Goal: Transaction & Acquisition: Purchase product/service

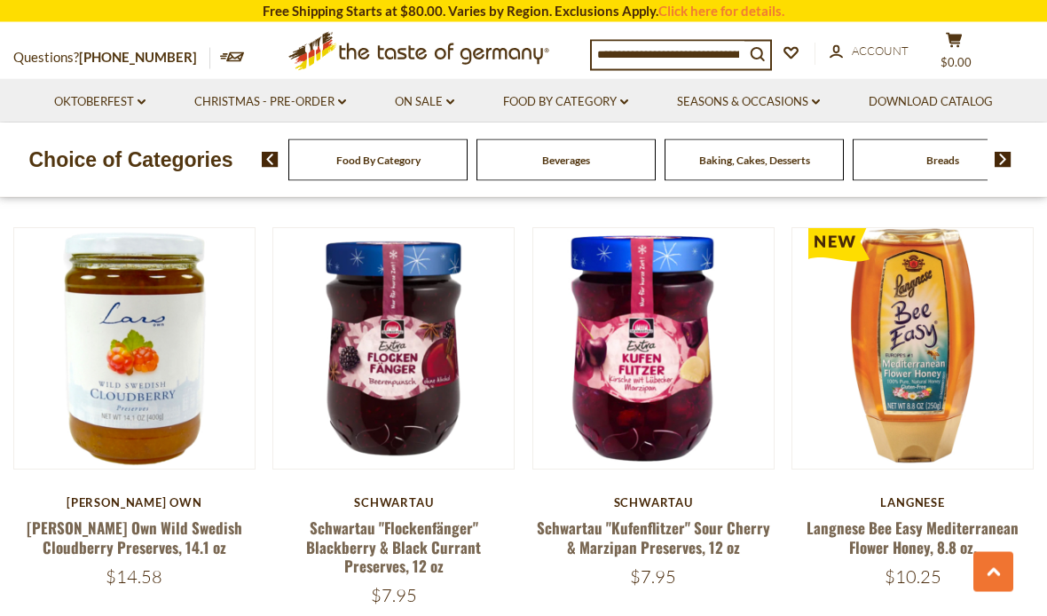
scroll to position [2926, 0]
click at [124, 106] on link "Oktoberfest dropdown_arrow" at bounding box center [99, 102] width 91 height 20
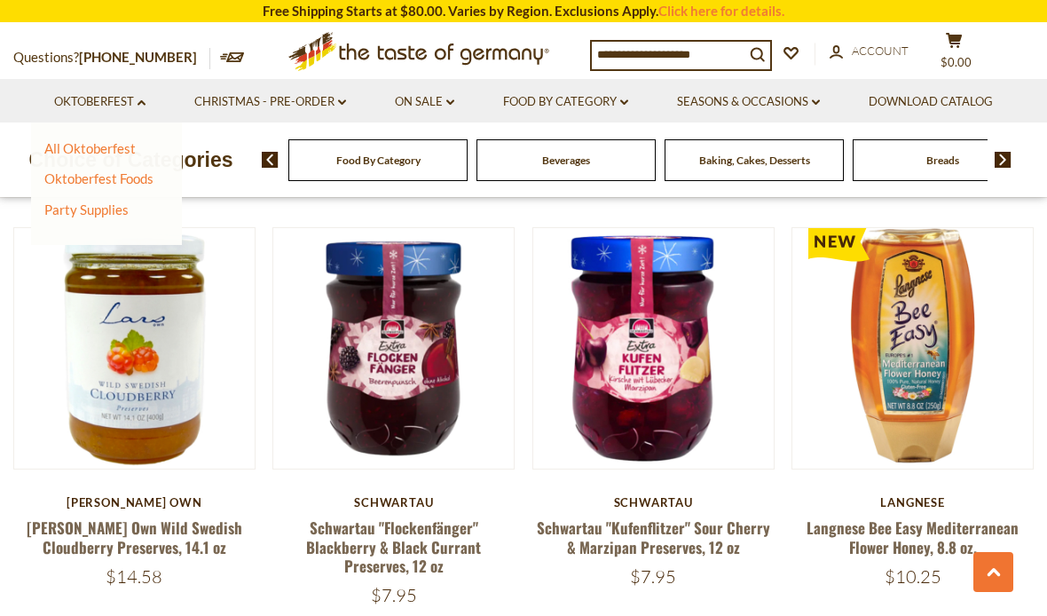
click at [111, 155] on link "All Oktoberfest" at bounding box center [89, 148] width 91 height 16
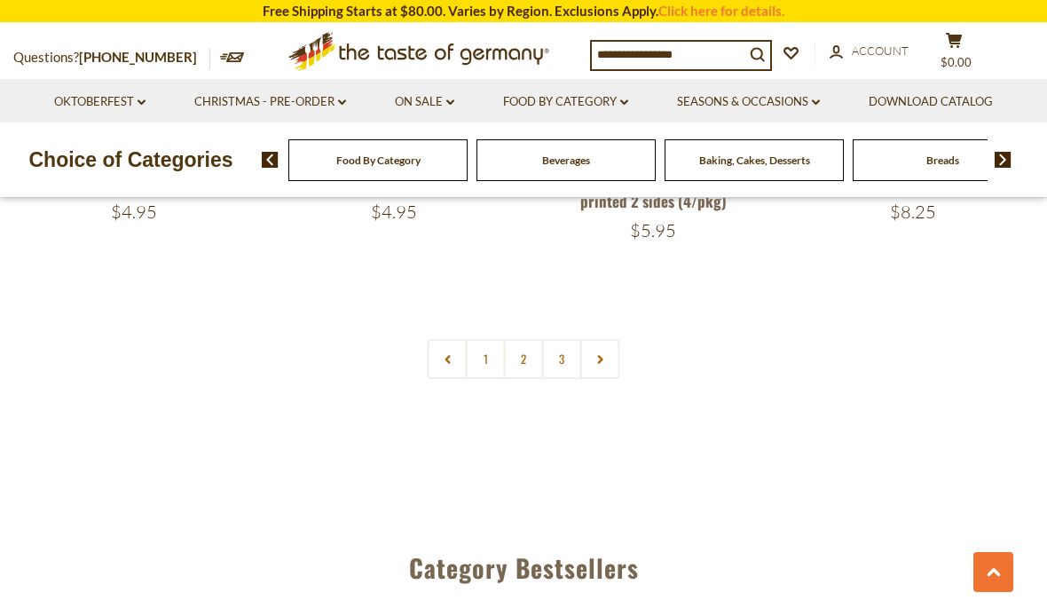
scroll to position [4263, 0]
click at [520, 343] on link "2" at bounding box center [524, 358] width 40 height 40
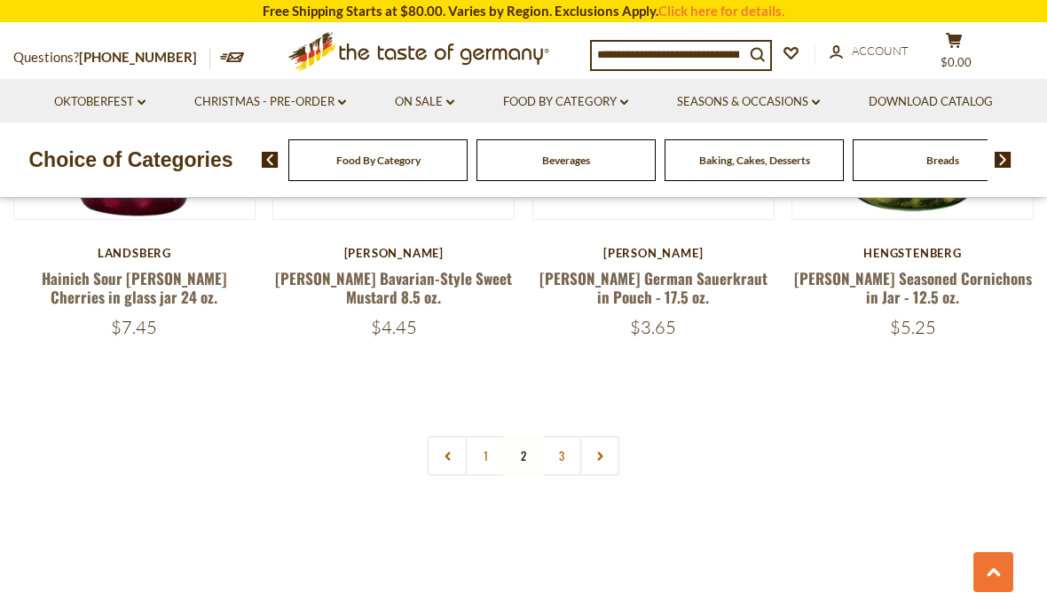
scroll to position [4087, 0]
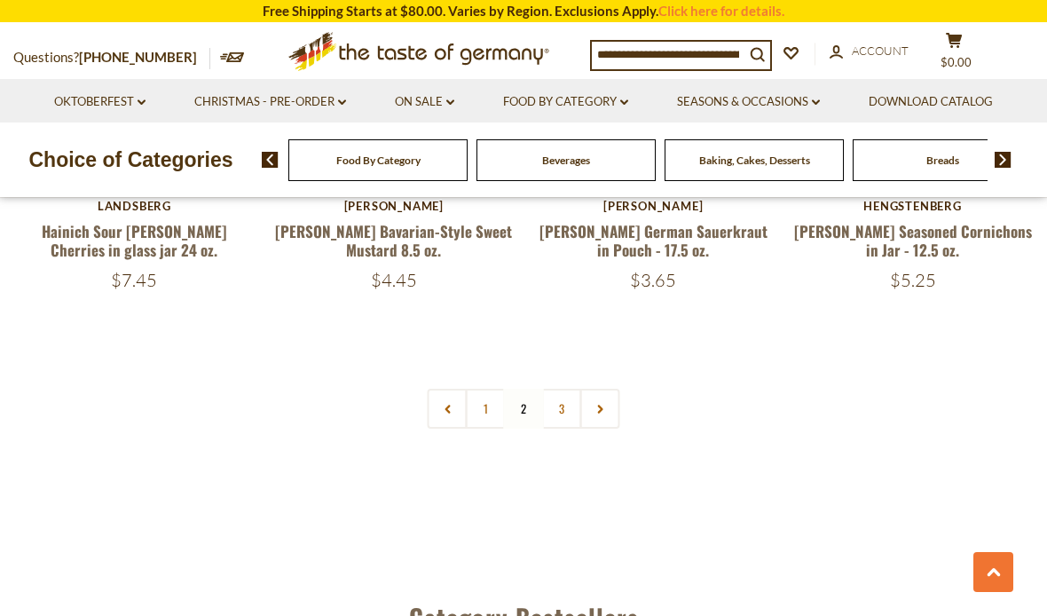
click at [558, 389] on link "3" at bounding box center [562, 409] width 40 height 40
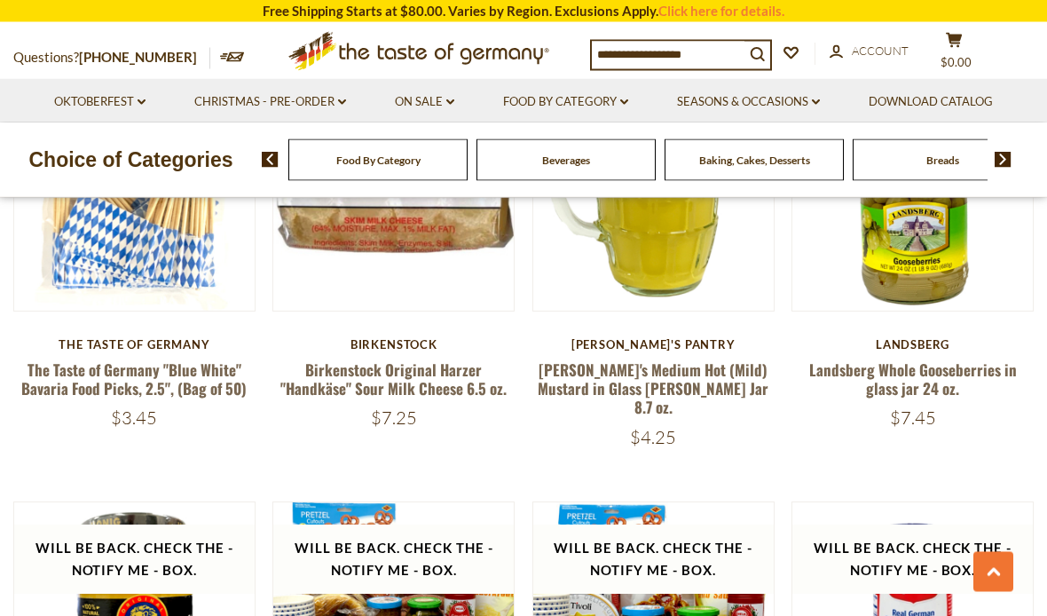
scroll to position [987, 0]
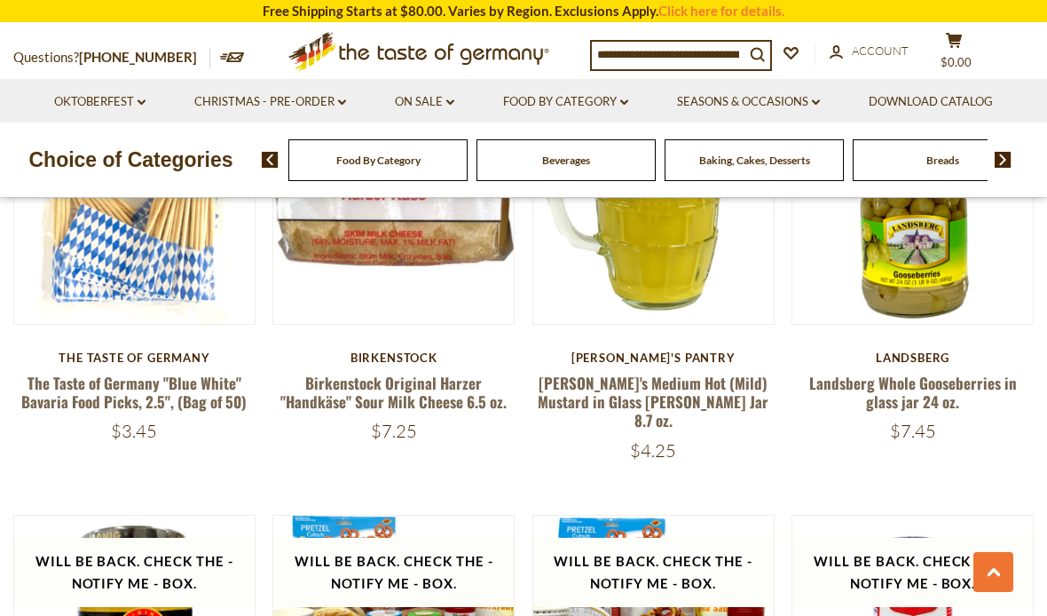
click at [260, 100] on link "Christmas - PRE-ORDER dropdown_arrow" at bounding box center [270, 102] width 152 height 20
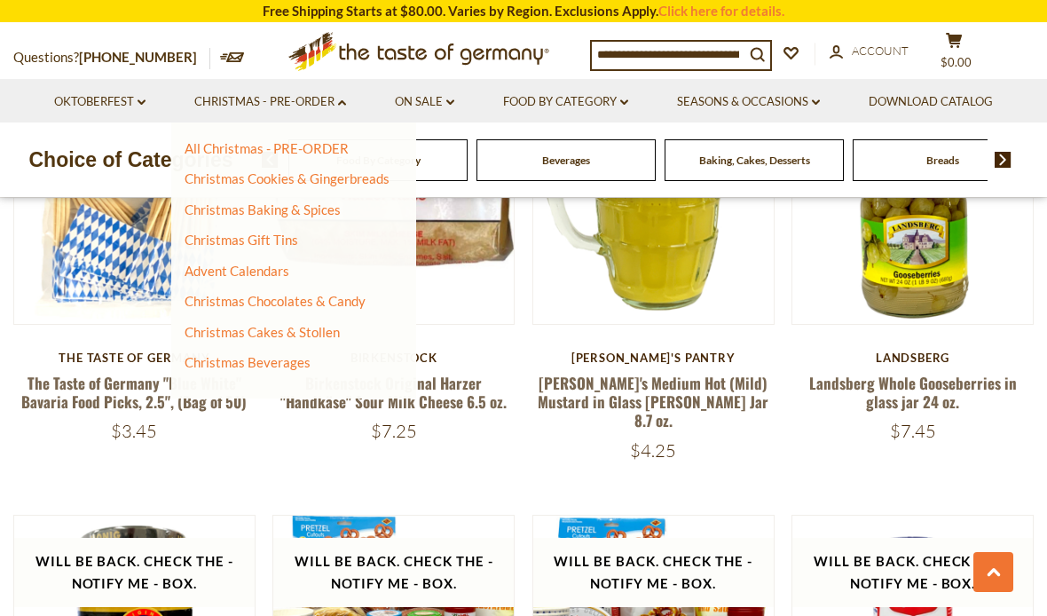
click at [273, 236] on link "Christmas Gift Tins" at bounding box center [242, 240] width 114 height 16
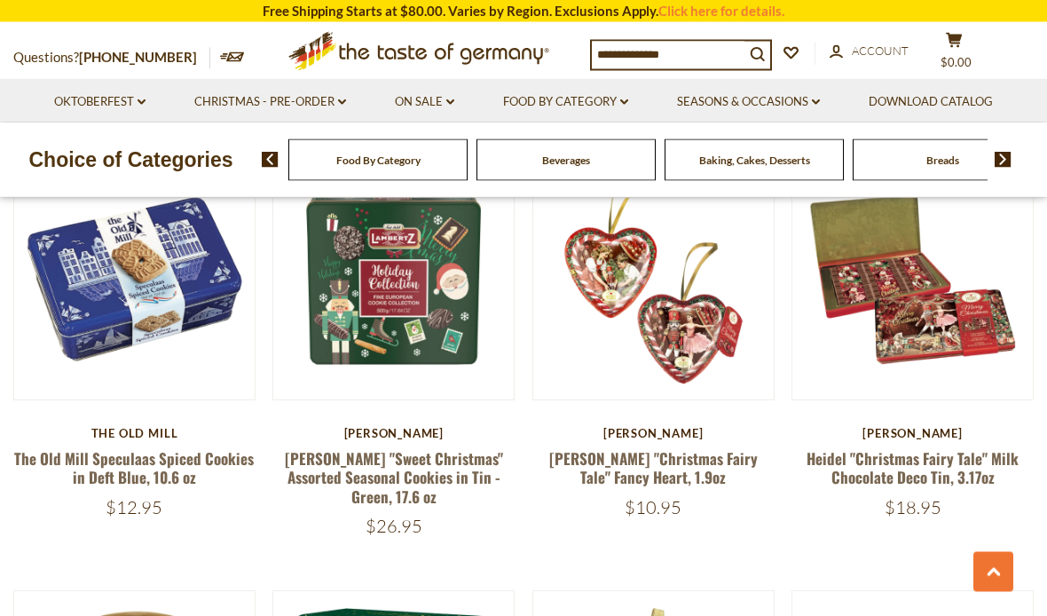
scroll to position [798, 0]
click at [704, 462] on link "Heidel "Christmas Fairy Tale" Fancy Heart, 1.9oz" at bounding box center [653, 467] width 209 height 41
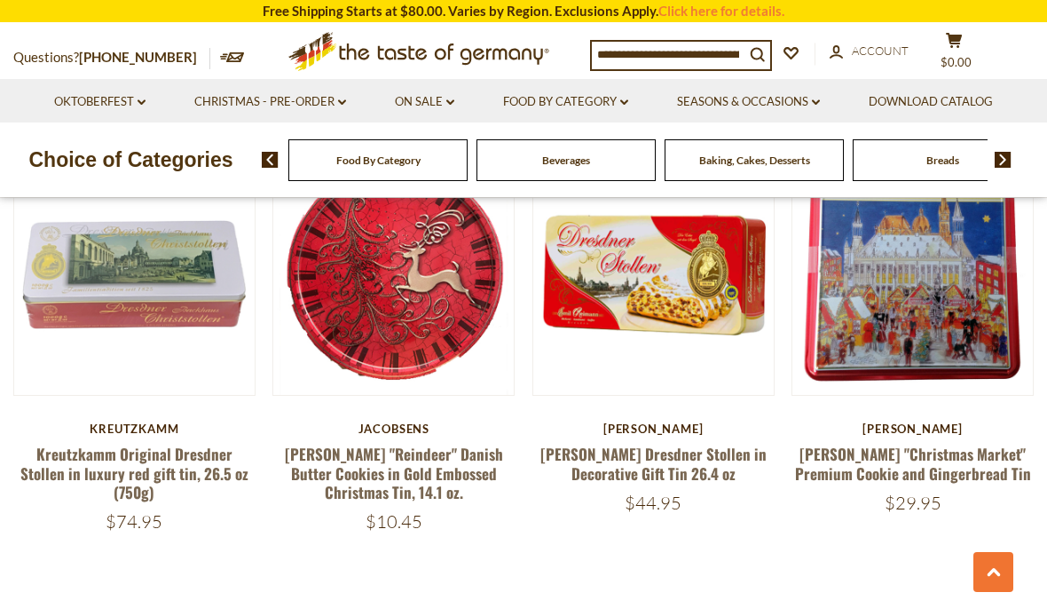
scroll to position [3858, 0]
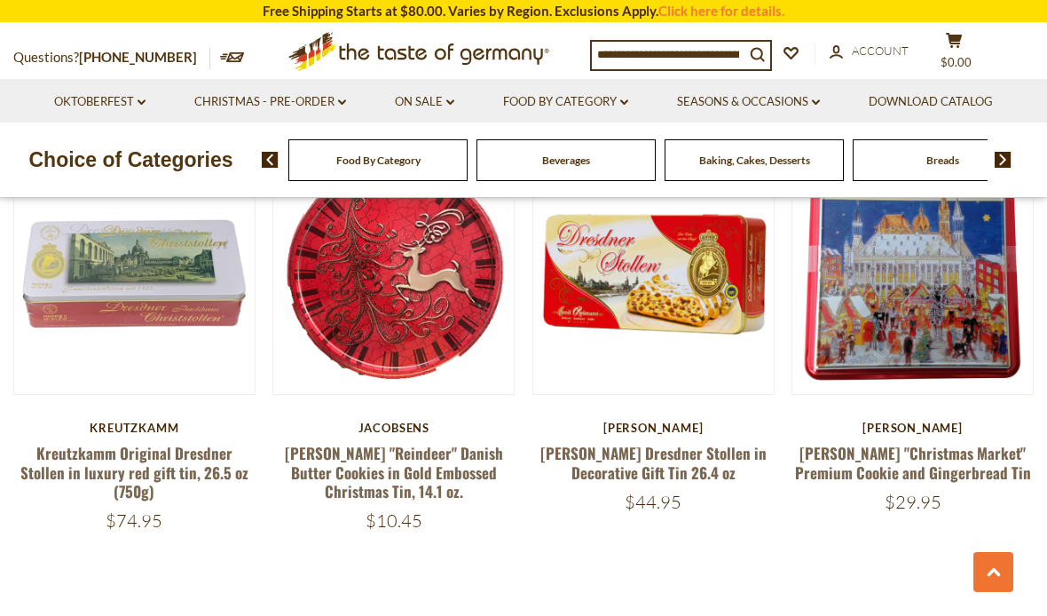
click at [779, 107] on link "Seasons & Occasions dropdown_arrow" at bounding box center [748, 102] width 143 height 20
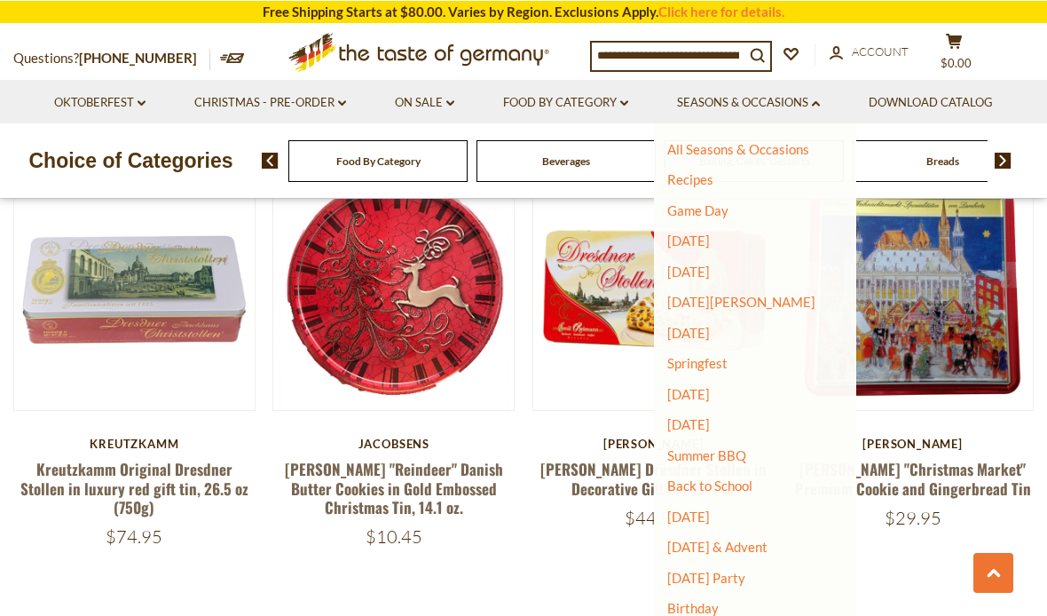
scroll to position [3841, 0]
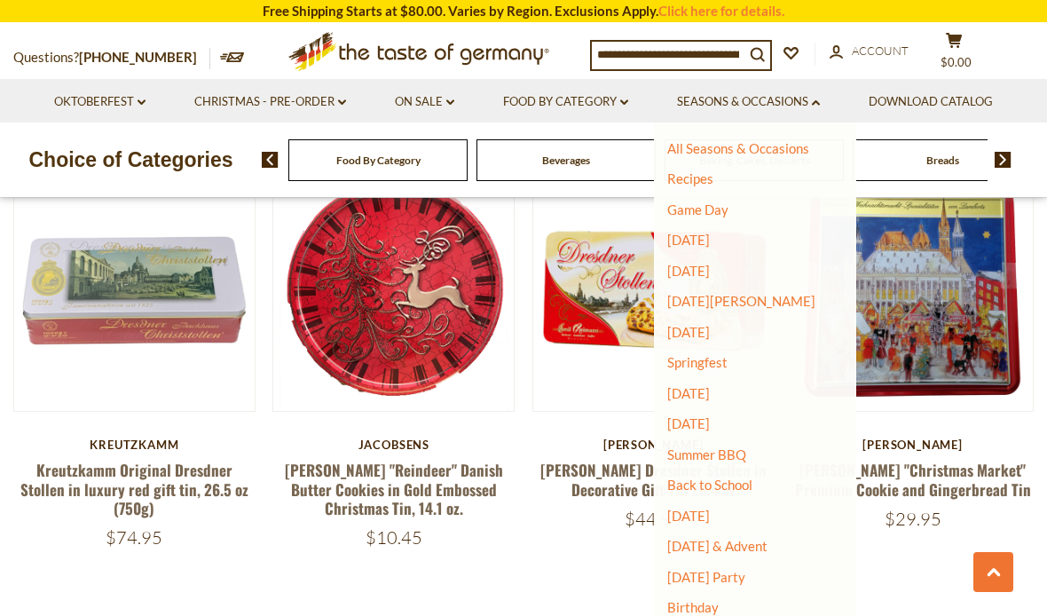
click at [728, 485] on link "Back to School" at bounding box center [709, 484] width 85 height 16
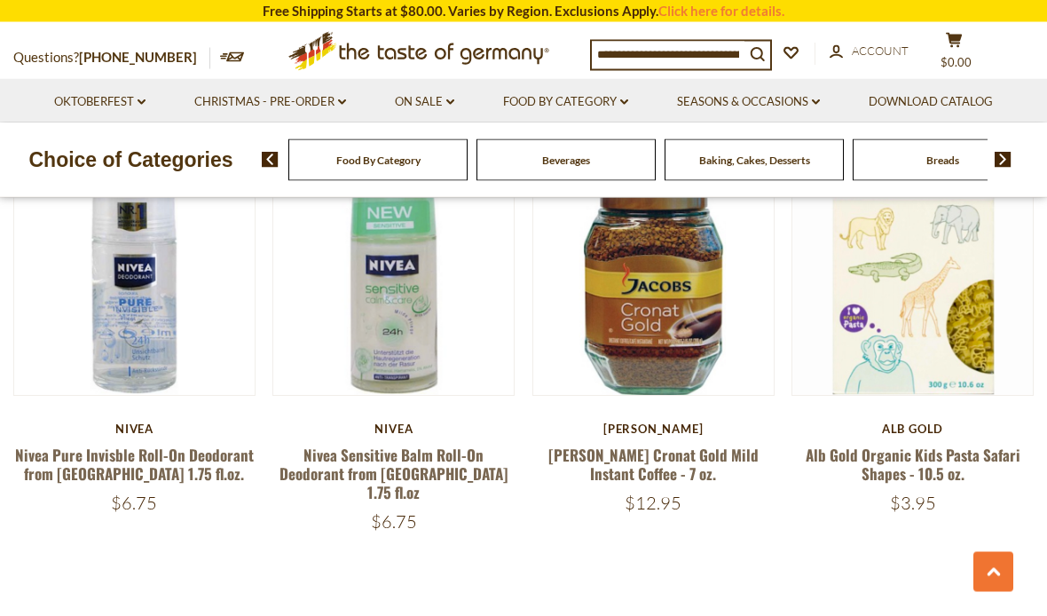
scroll to position [3981, 0]
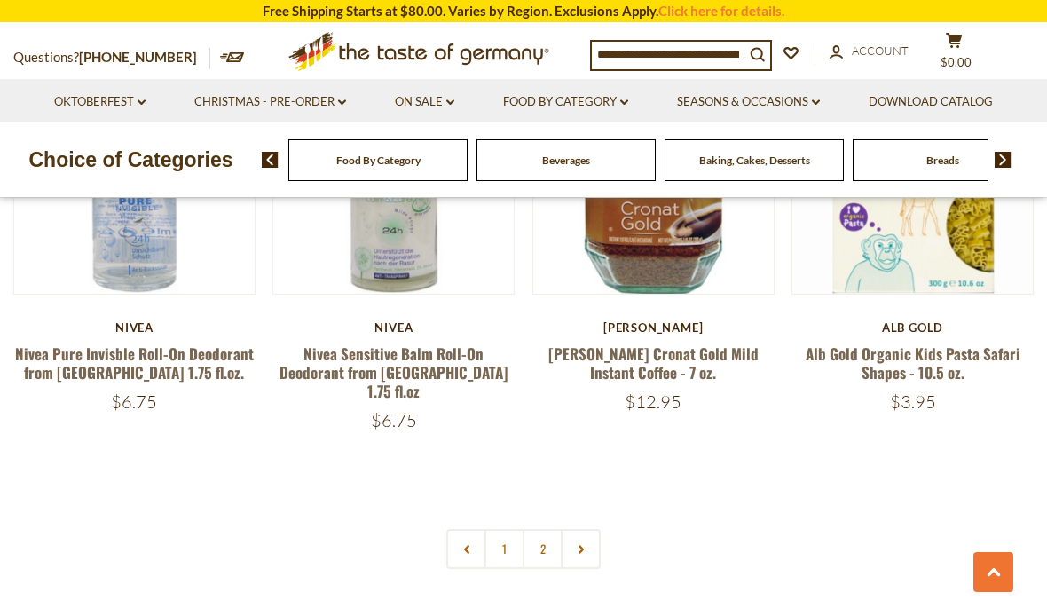
click at [580, 546] on use at bounding box center [580, 550] width 5 height 9
